Goal: Complete application form

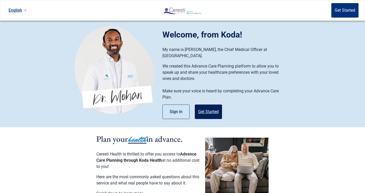
click at [209, 109] on button "Get Started" at bounding box center [208, 112] width 27 height 15
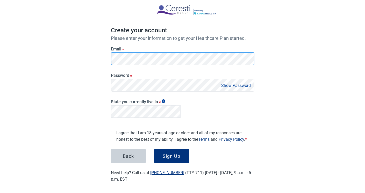
scroll to position [28, 0]
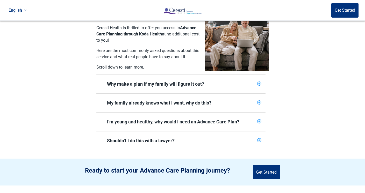
scroll to position [136, 0]
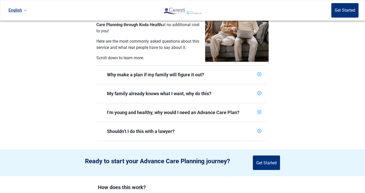
click at [258, 73] on icon "plus-circle" at bounding box center [259, 74] width 4 height 4
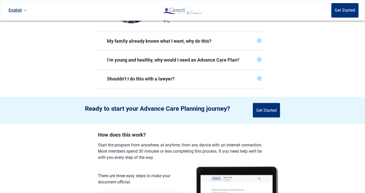
scroll to position [270, 0]
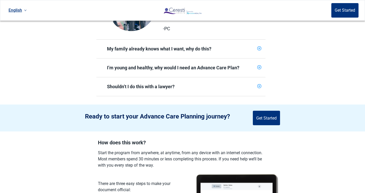
click at [260, 85] on icon "plus-circle" at bounding box center [259, 86] width 2 height 2
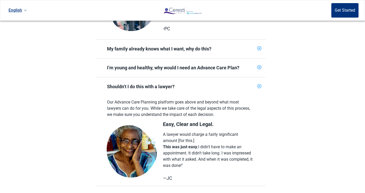
click at [260, 66] on icon "plus-circle" at bounding box center [258, 67] width 3 height 3
